Goal: Browse casually

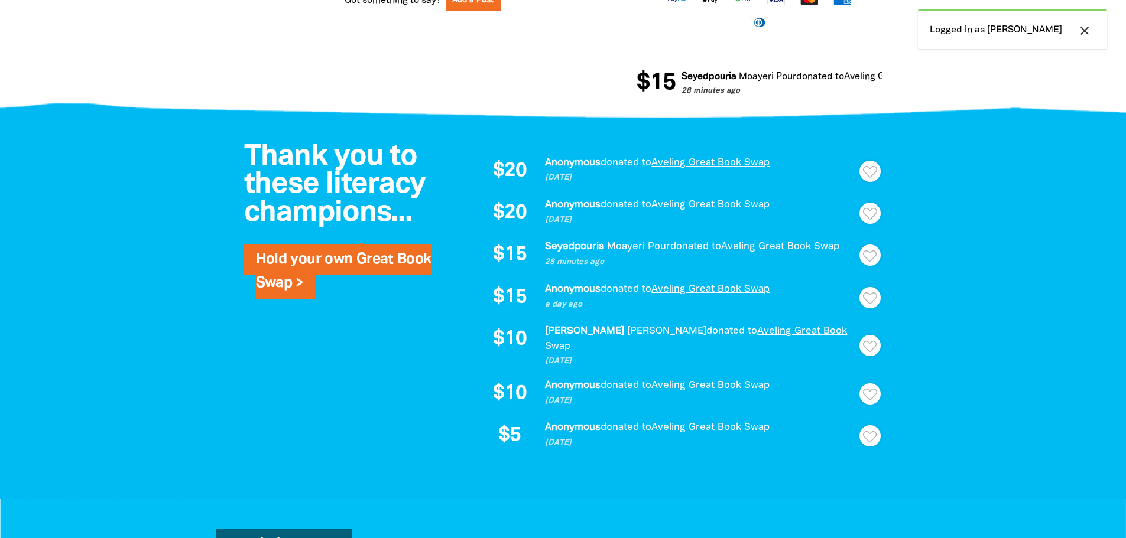
scroll to position [709, 0]
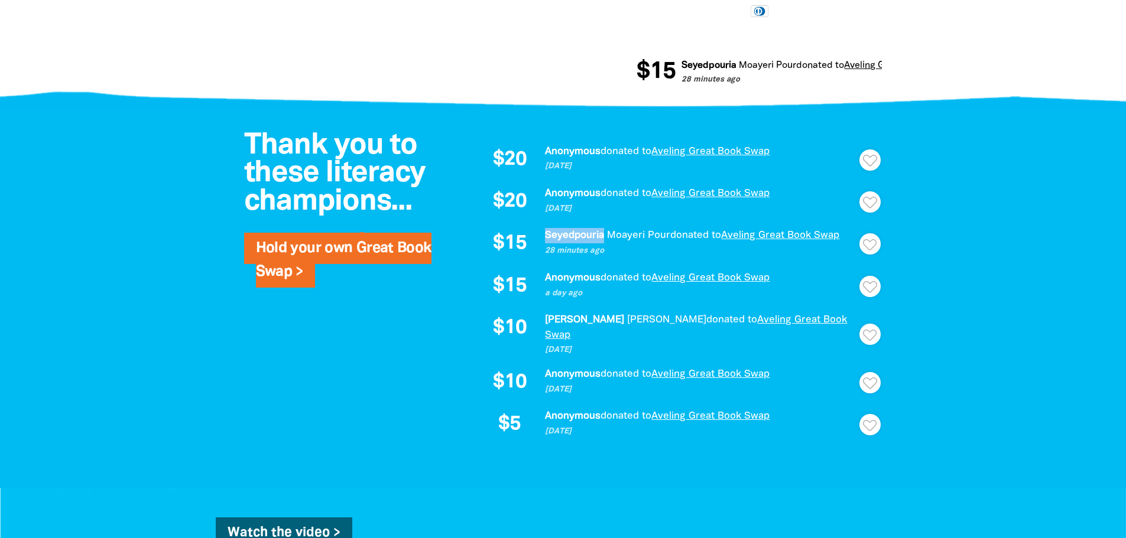
drag, startPoint x: 602, startPoint y: 233, endPoint x: 539, endPoint y: 235, distance: 63.2
click at [539, 235] on div "$15 [PERSON_NAME] Pour donated to Aveling Great Book Swap 28 minutes ago Thank …" at bounding box center [675, 244] width 390 height 32
copy div "Seyedpouria"
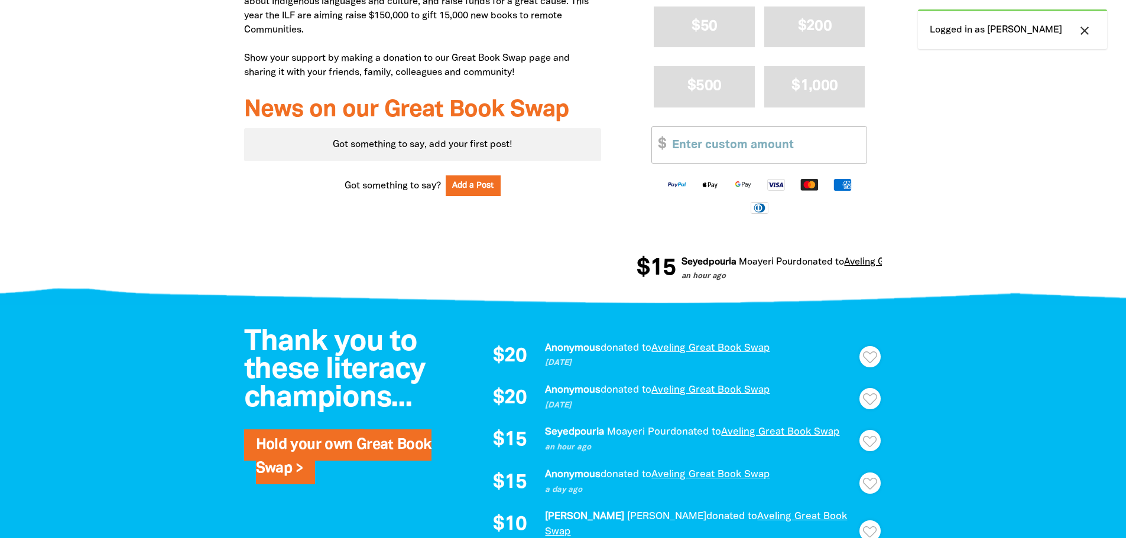
scroll to position [827, 0]
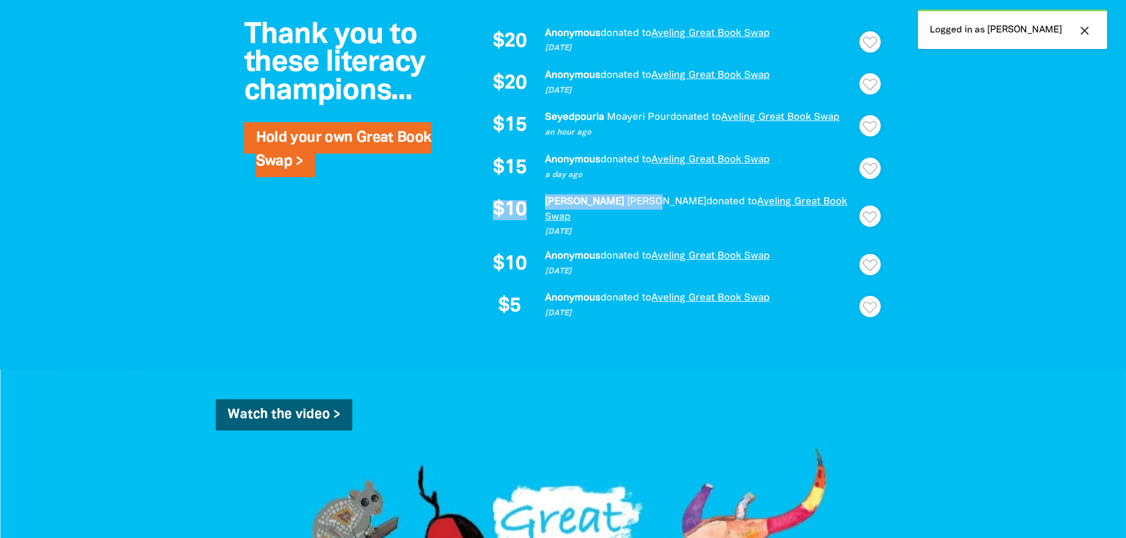
drag, startPoint x: 601, startPoint y: 200, endPoint x: 522, endPoint y: 193, distance: 78.9
click at [522, 193] on div "$20 Anonymous donated to Aveling Great Book Swap 2 days ago Thank Thanks for yo…" at bounding box center [675, 174] width 390 height 297
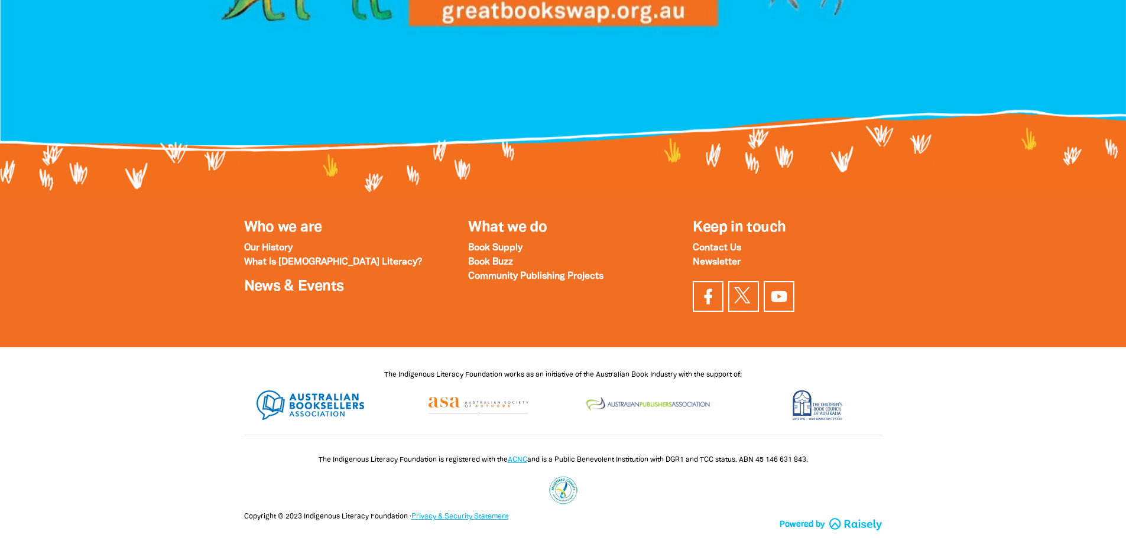
scroll to position [1475, 0]
